Goal: Task Accomplishment & Management: Manage account settings

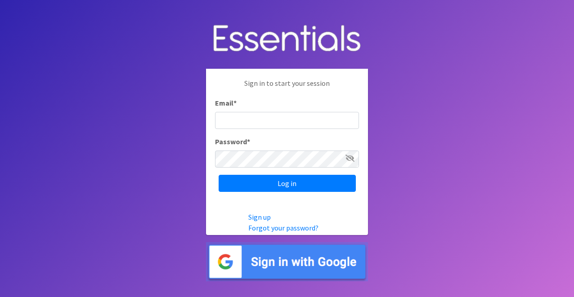
click at [274, 121] on input "Email *" at bounding box center [287, 120] width 144 height 17
type input "info@jaxdiaperbank.org"
click at [350, 157] on icon at bounding box center [349, 158] width 9 height 7
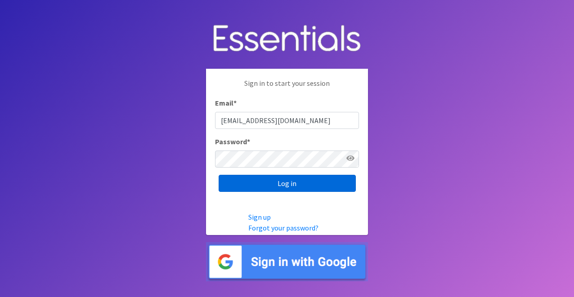
click at [318, 183] on input "Log in" at bounding box center [286, 183] width 137 height 17
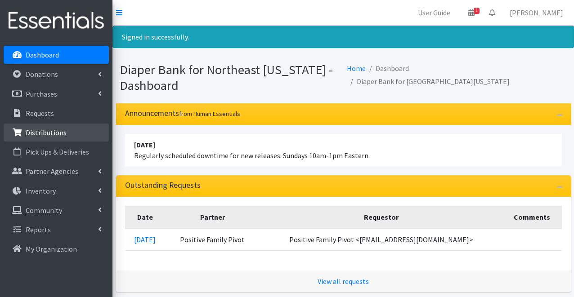
click at [62, 132] on p "Distributions" at bounding box center [46, 132] width 41 height 9
click at [88, 130] on link "Distributions" at bounding box center [56, 133] width 105 height 18
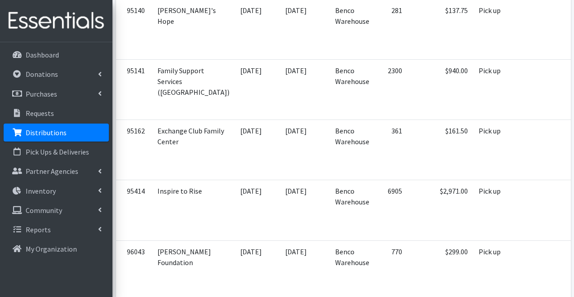
scroll to position [712, 0]
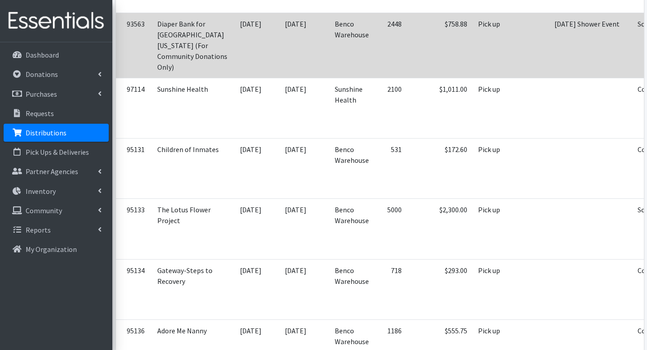
scroll to position [268, 0]
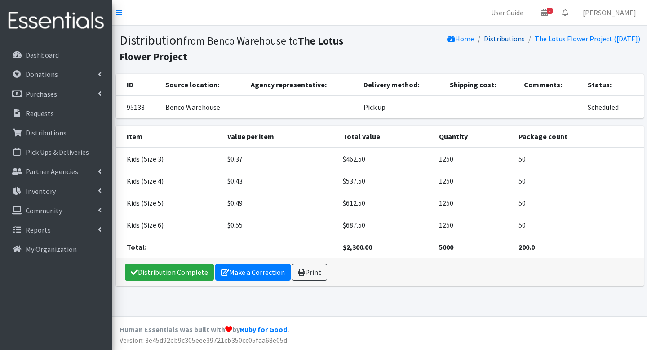
click at [498, 39] on link "Distributions" at bounding box center [504, 38] width 41 height 9
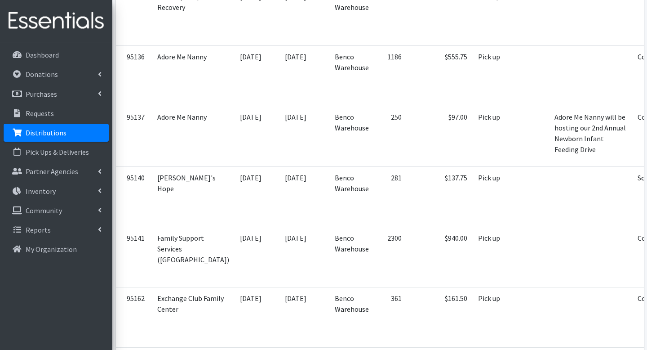
scroll to position [547, 0]
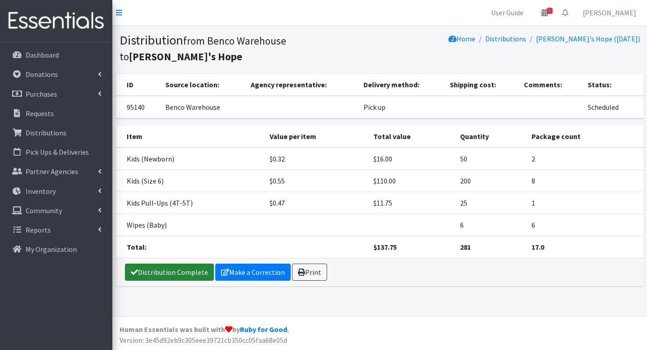
click at [200, 267] on link "Distribution Complete" at bounding box center [169, 271] width 89 height 17
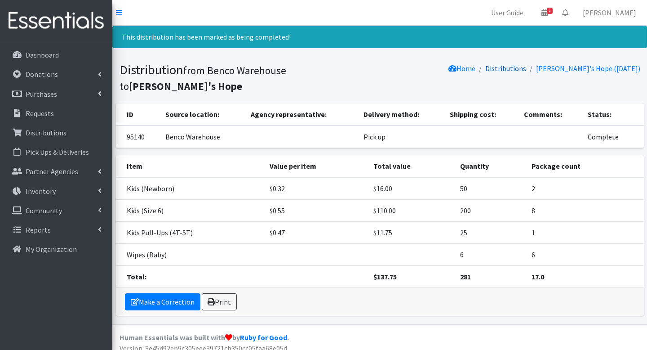
click at [514, 70] on link "Distributions" at bounding box center [505, 68] width 41 height 9
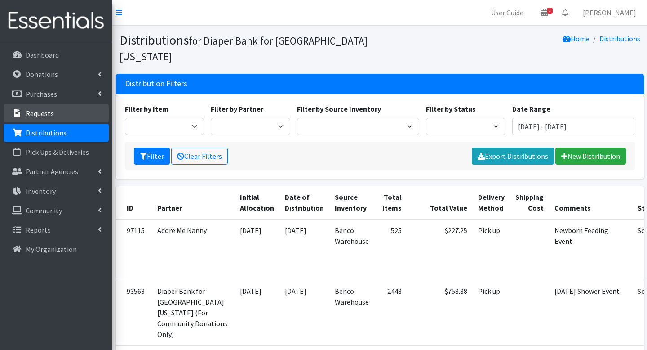
click at [43, 120] on link "Requests" at bounding box center [56, 113] width 105 height 18
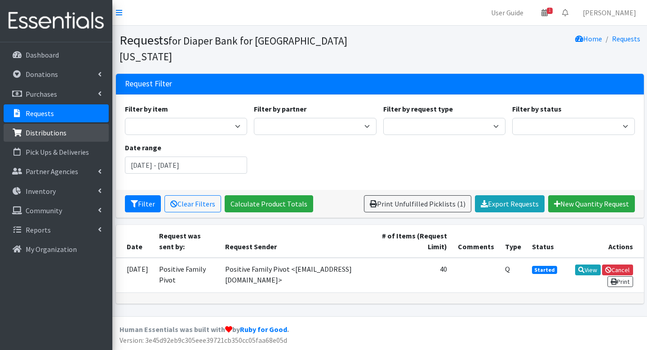
click at [45, 129] on p "Distributions" at bounding box center [46, 132] width 41 height 9
